Goal: Entertainment & Leisure: Consume media (video, audio)

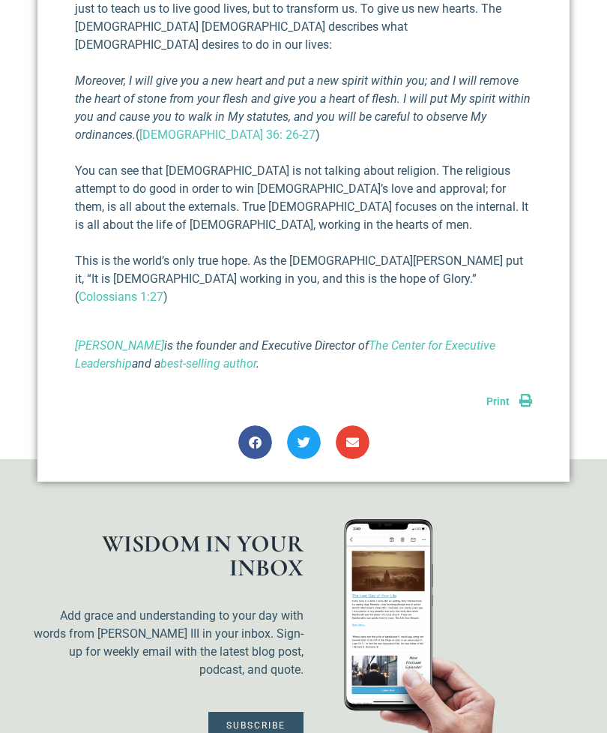
scroll to position [1766, 0]
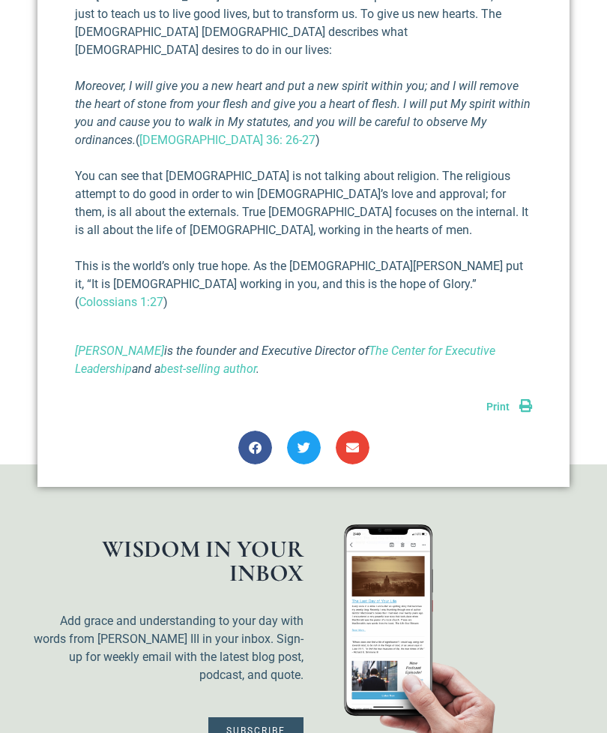
click at [227, 361] on link "best-selling author" at bounding box center [208, 368] width 96 height 14
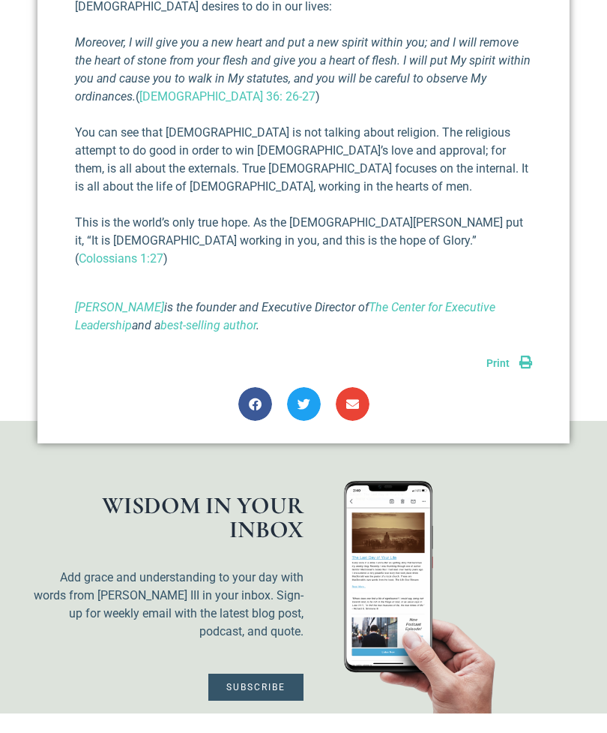
scroll to position [1814, 0]
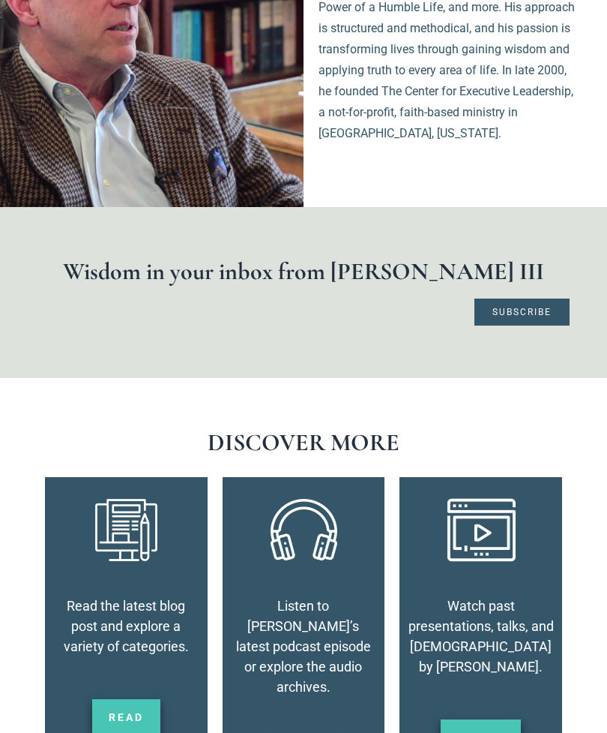
scroll to position [2781, 0]
click at [537, 307] on span "Subscribe" at bounding box center [522, 311] width 59 height 9
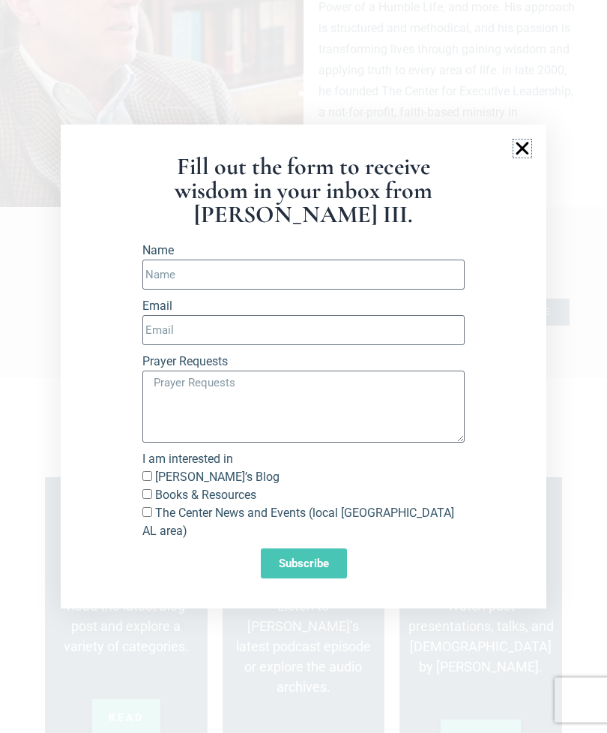
click at [516, 157] on icon "Close" at bounding box center [523, 148] width 18 height 18
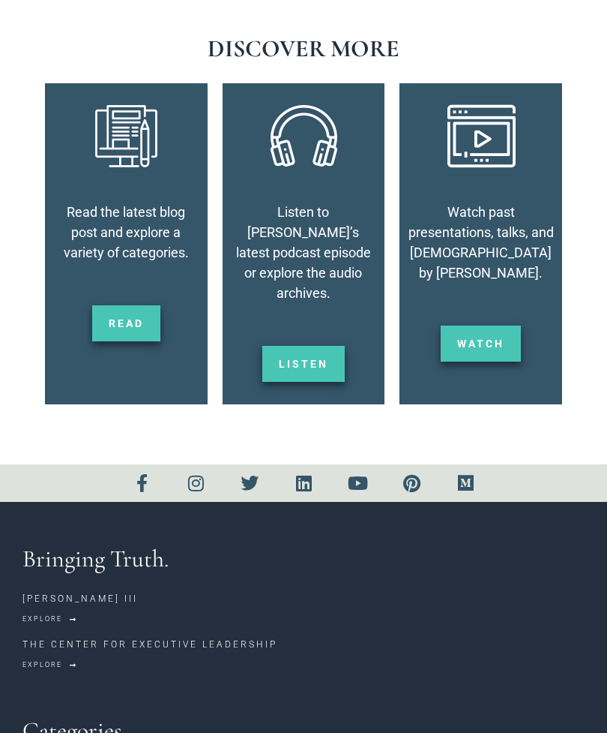
scroll to position [3175, 0]
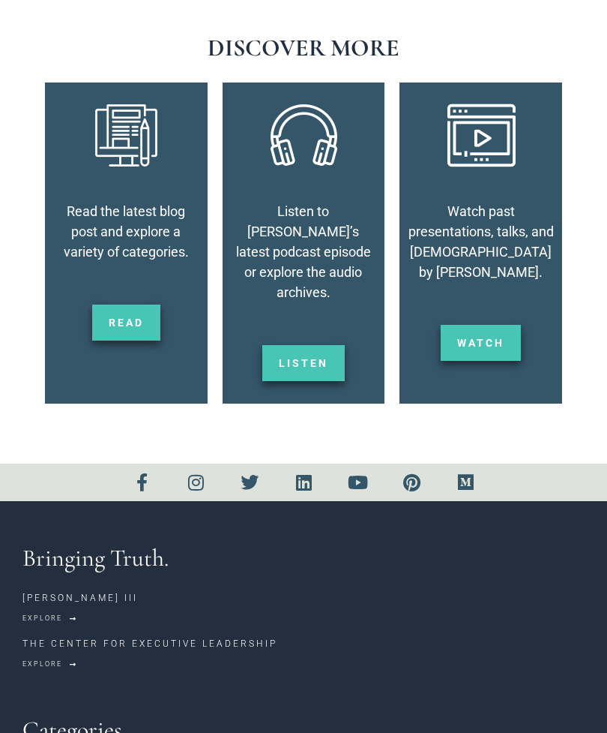
click at [305, 358] on span "Listen" at bounding box center [303, 363] width 49 height 10
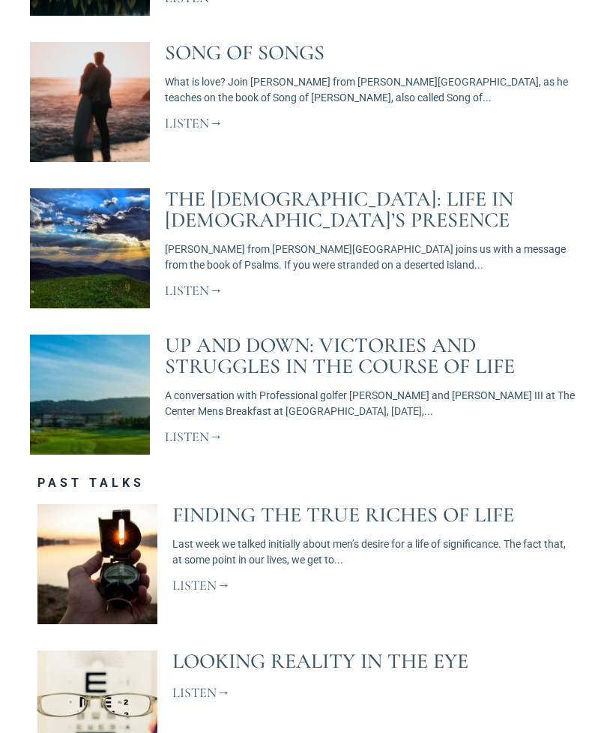
scroll to position [1298, 0]
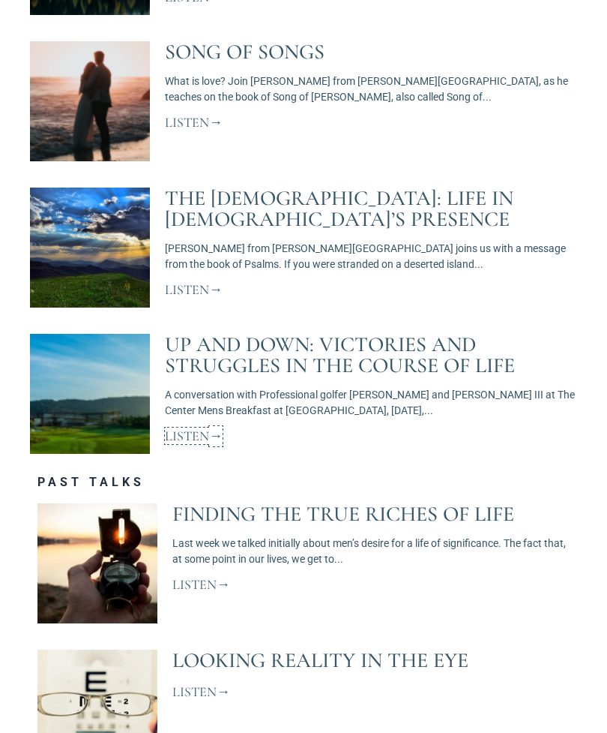
click at [192, 442] on link "Listen" at bounding box center [194, 436] width 58 height 16
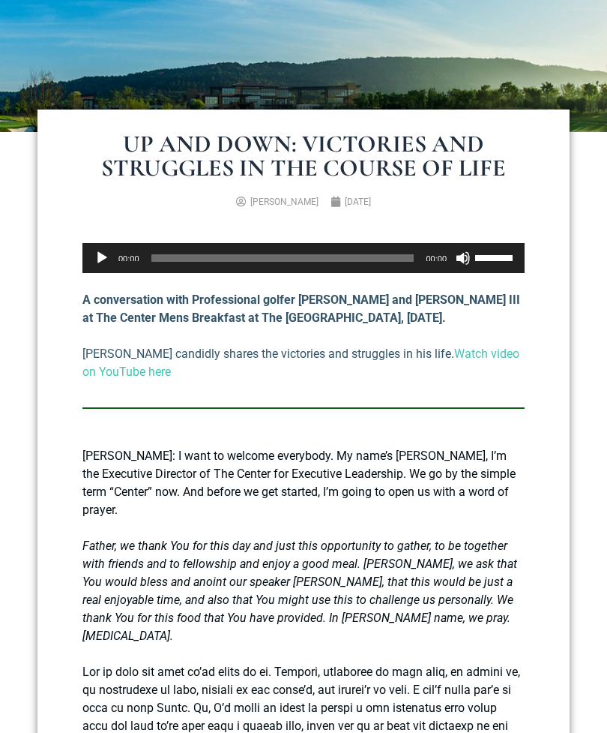
scroll to position [262, 0]
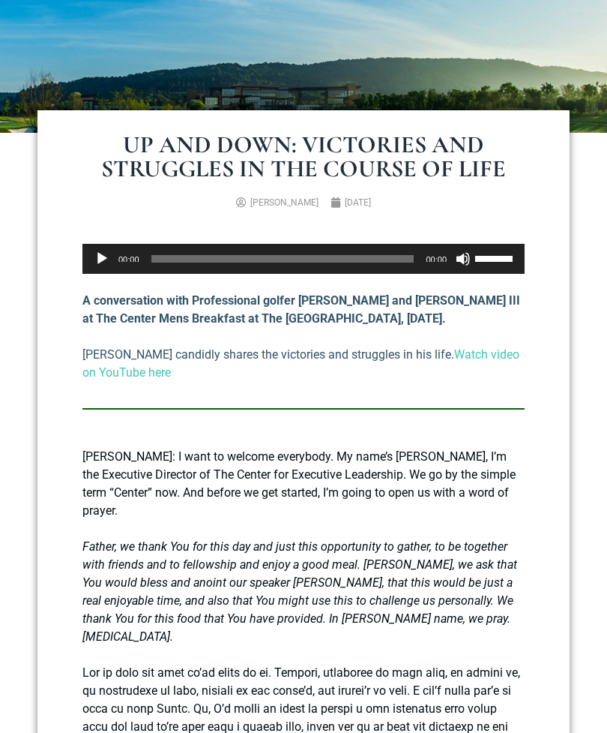
click at [103, 263] on button "Play" at bounding box center [101, 259] width 15 height 15
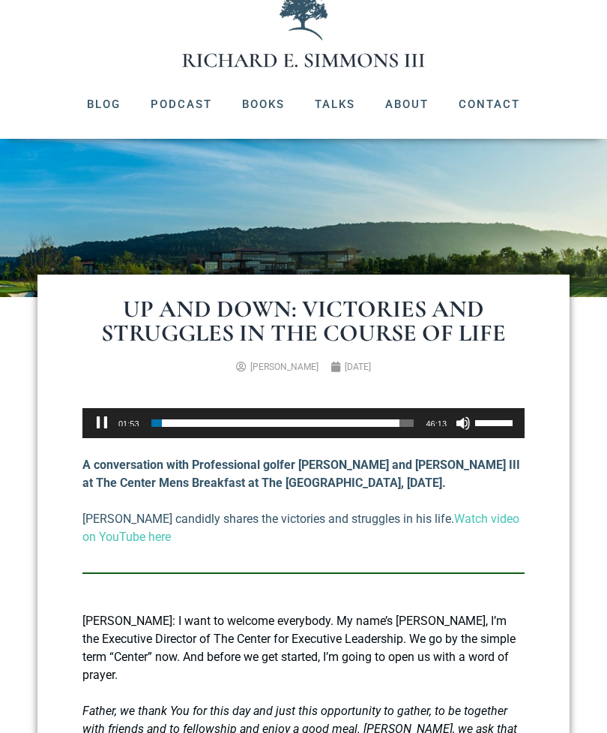
scroll to position [0, 0]
